Goal: Transaction & Acquisition: Purchase product/service

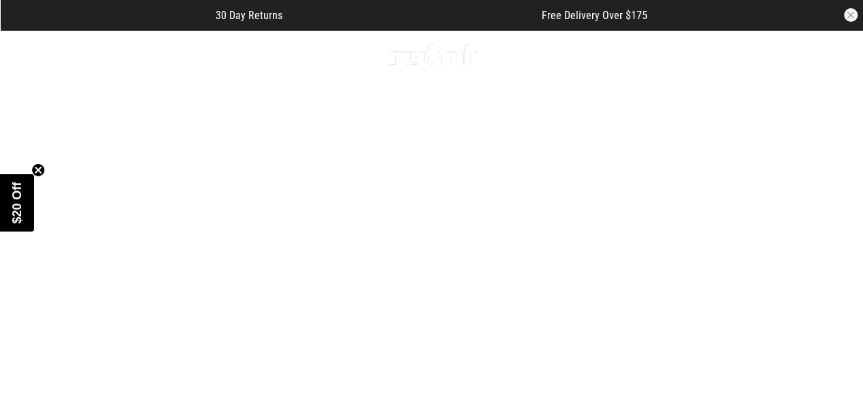
click at [65, 53] on link "Men" at bounding box center [69, 54] width 20 height 13
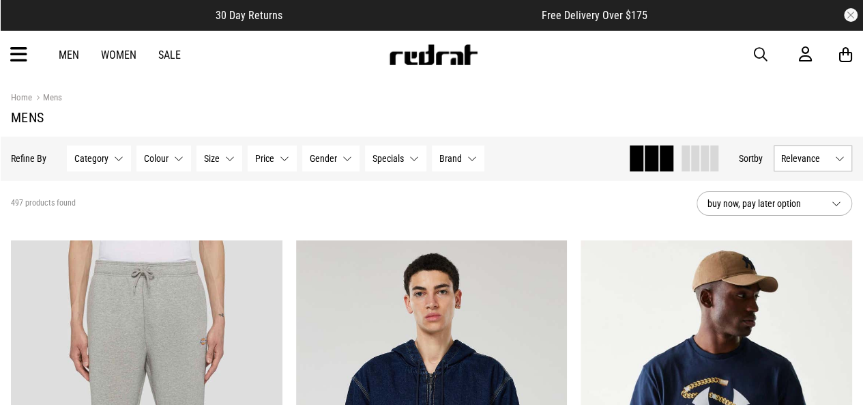
click at [16, 53] on icon at bounding box center [18, 55] width 17 height 23
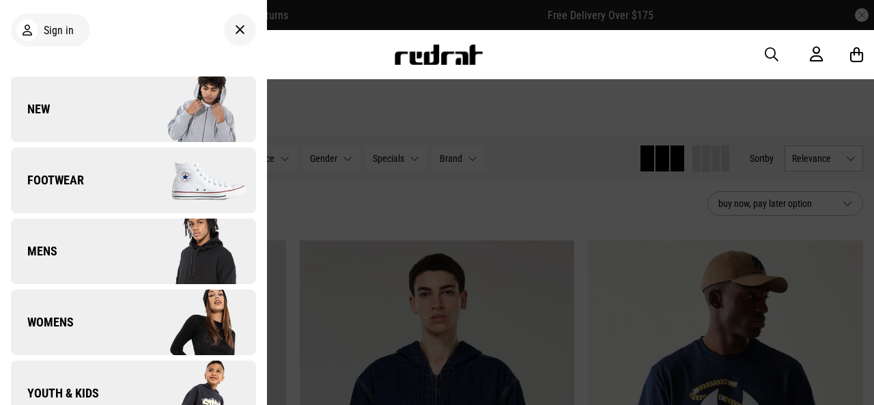
click at [122, 178] on link "Footwear" at bounding box center [133, 180] width 245 height 66
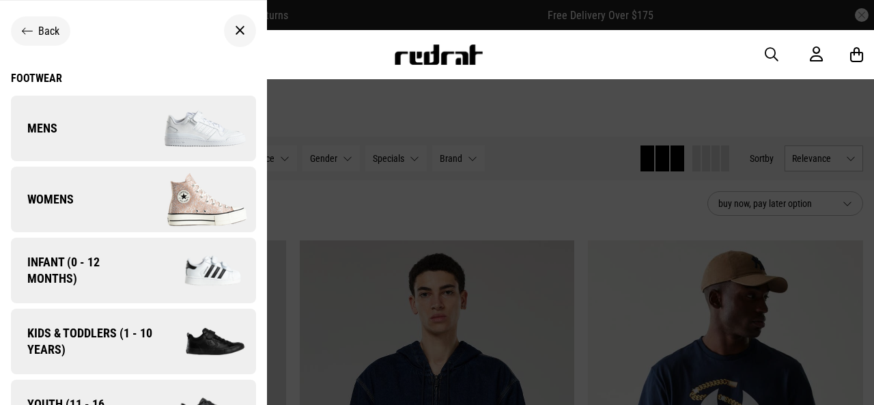
click at [133, 143] on img at bounding box center [194, 128] width 122 height 68
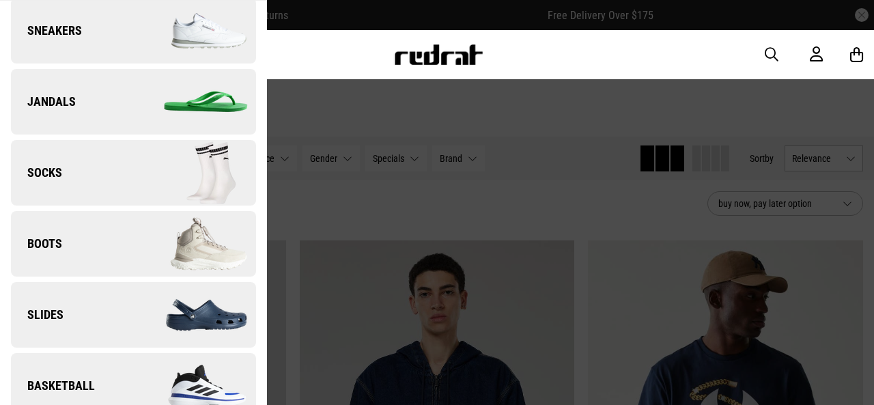
scroll to position [127, 0]
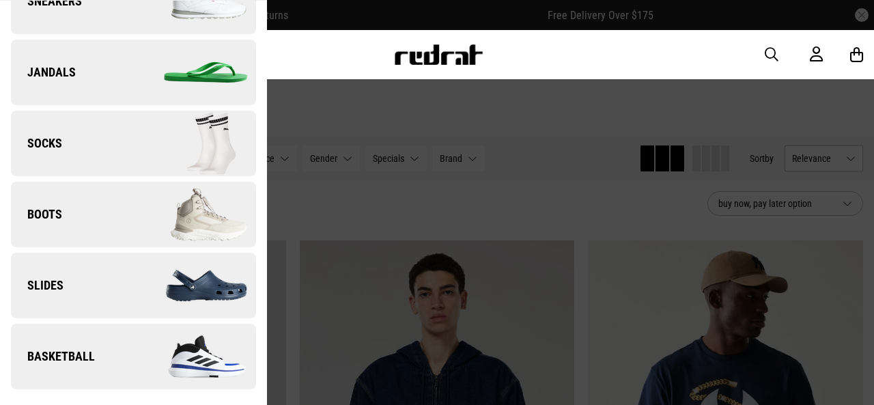
click at [141, 213] on img at bounding box center [194, 214] width 122 height 68
